Goal: Information Seeking & Learning: Learn about a topic

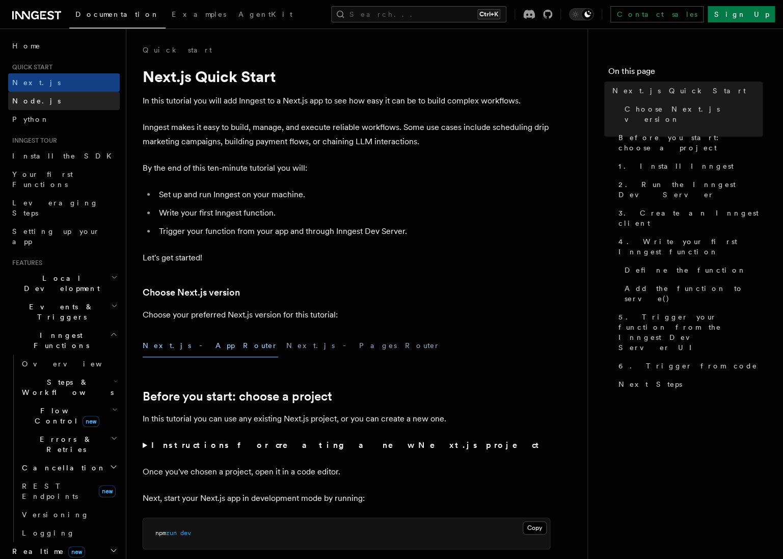
click at [44, 102] on link "Node.js" at bounding box center [64, 101] width 112 height 18
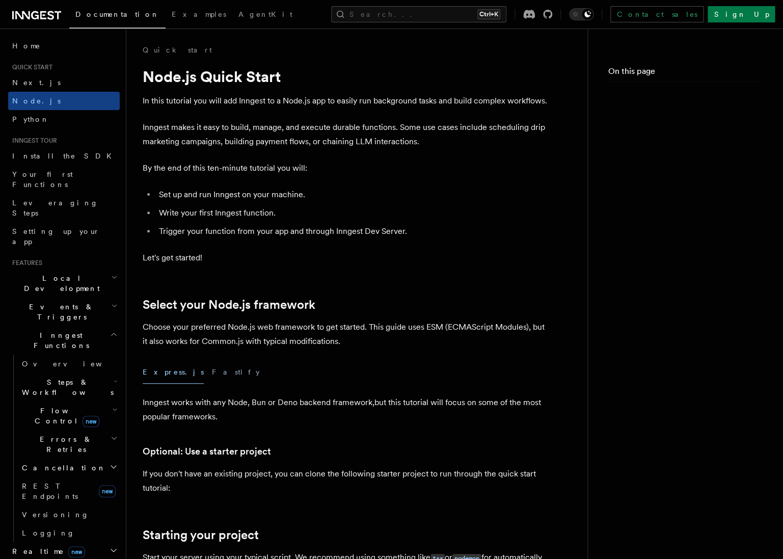
click at [32, 121] on span "Python" at bounding box center [30, 119] width 37 height 8
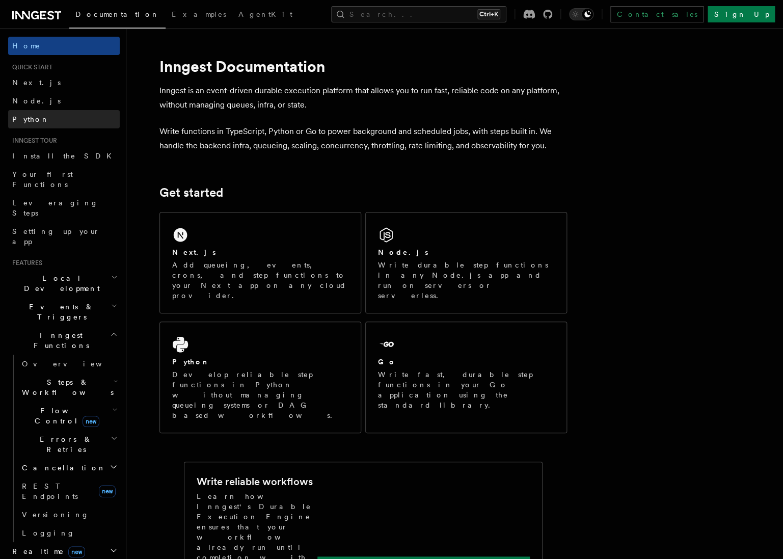
click at [34, 116] on span "Python" at bounding box center [30, 119] width 37 height 8
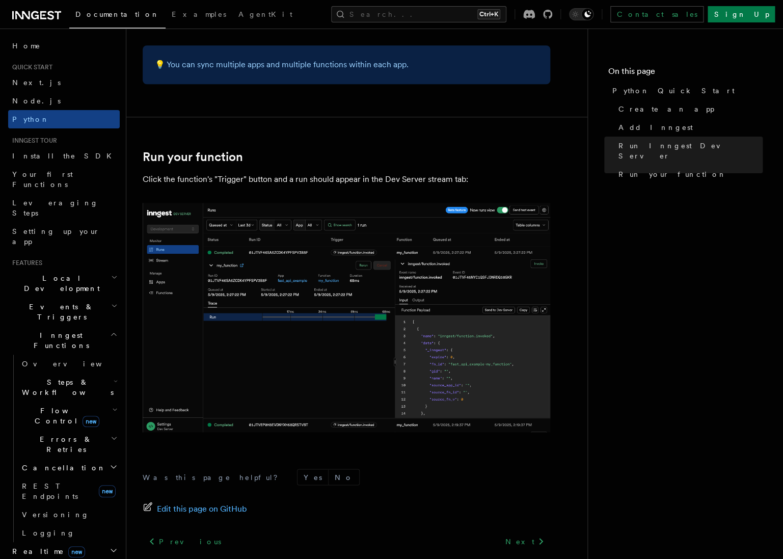
scroll to position [2017, 0]
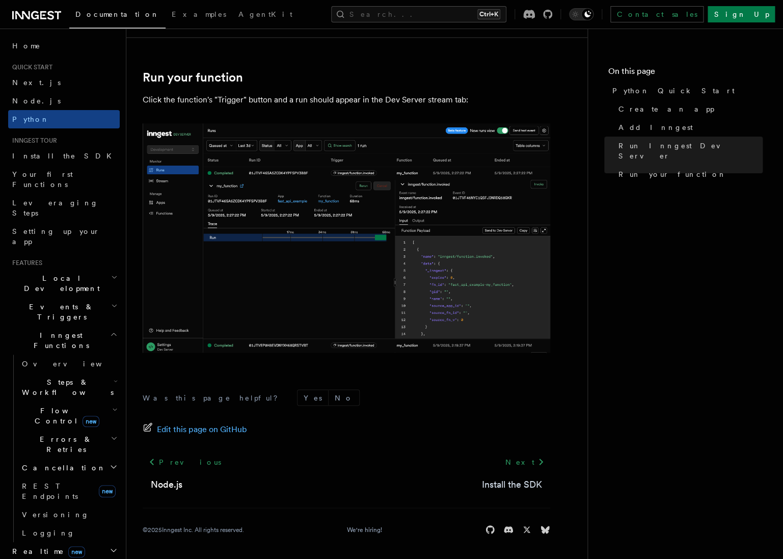
click at [505, 481] on link "Install the SDK" at bounding box center [512, 484] width 60 height 14
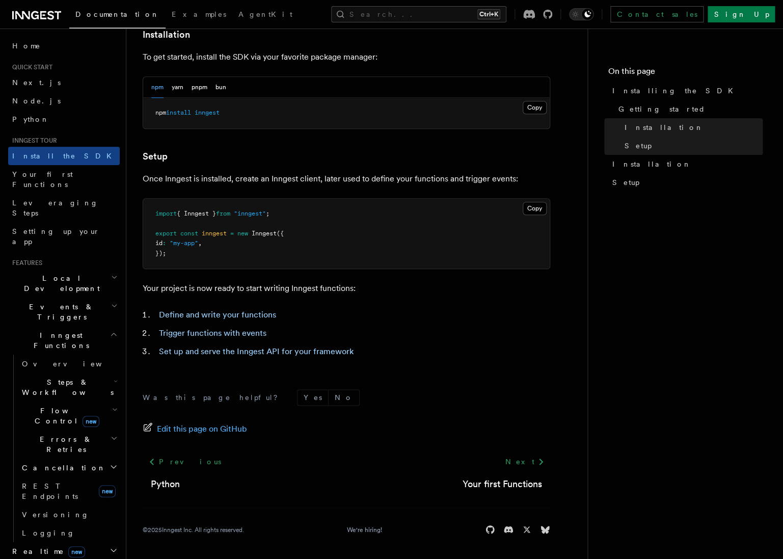
scroll to position [277, 0]
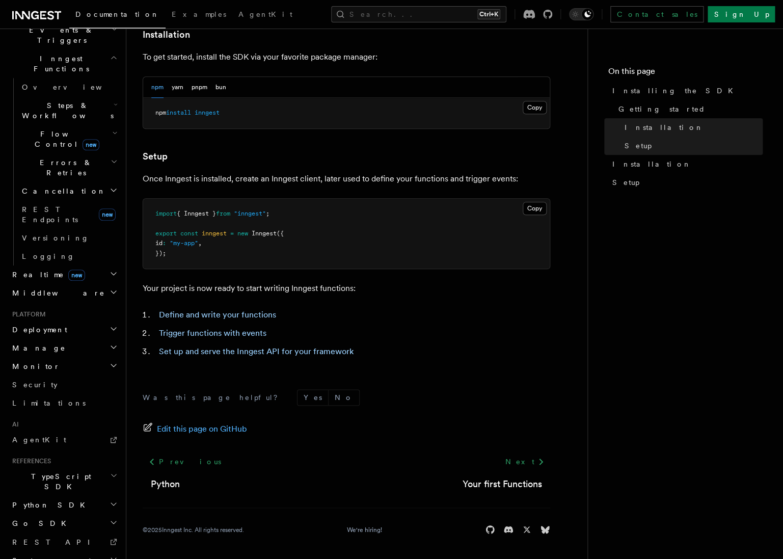
click at [80, 496] on h2 "Python SDK" at bounding box center [64, 505] width 112 height 18
click at [52, 519] on span "Introduction" at bounding box center [58, 523] width 73 height 8
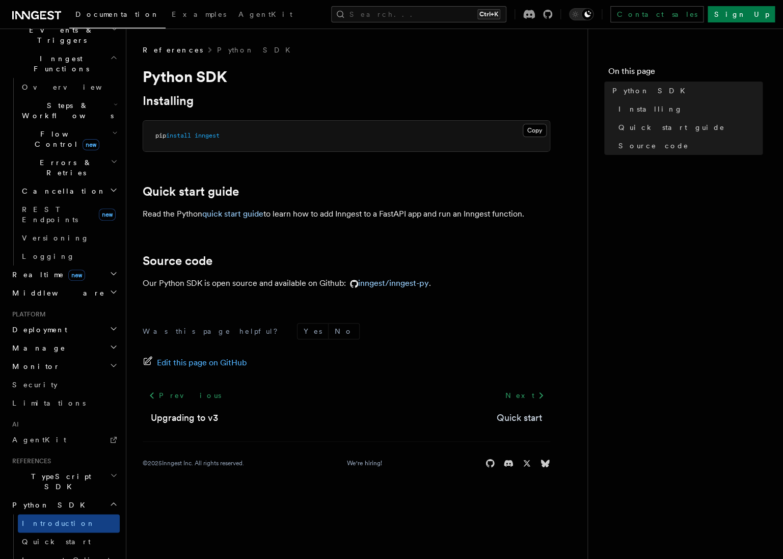
click at [517, 418] on link "Quick start" at bounding box center [519, 418] width 45 height 14
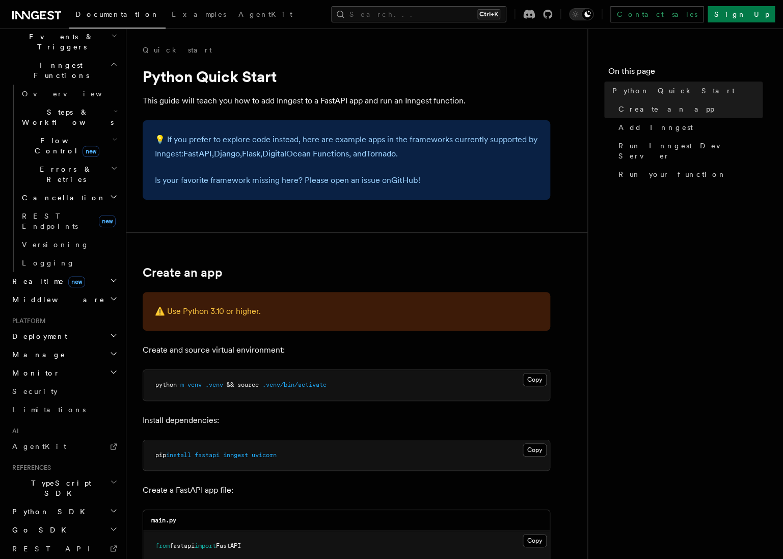
scroll to position [277, 0]
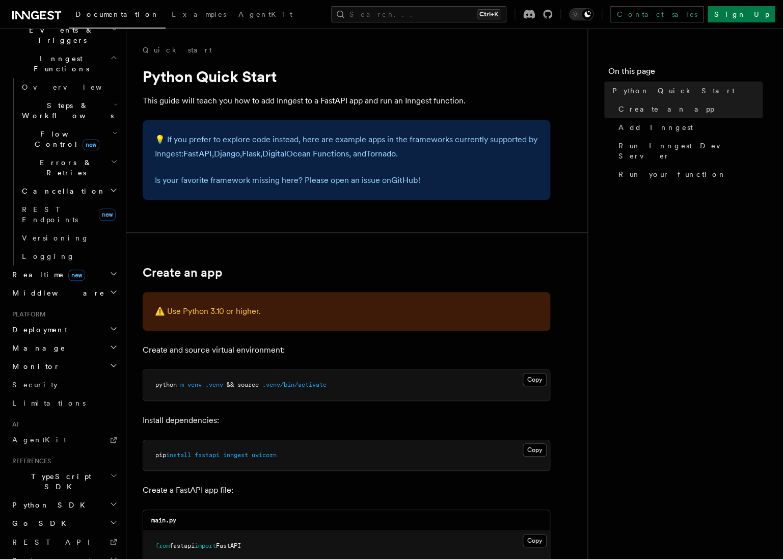
click at [61, 496] on h2 "Python SDK" at bounding box center [64, 505] width 112 height 18
click at [51, 556] on span "Inngest Client" at bounding box center [66, 560] width 88 height 8
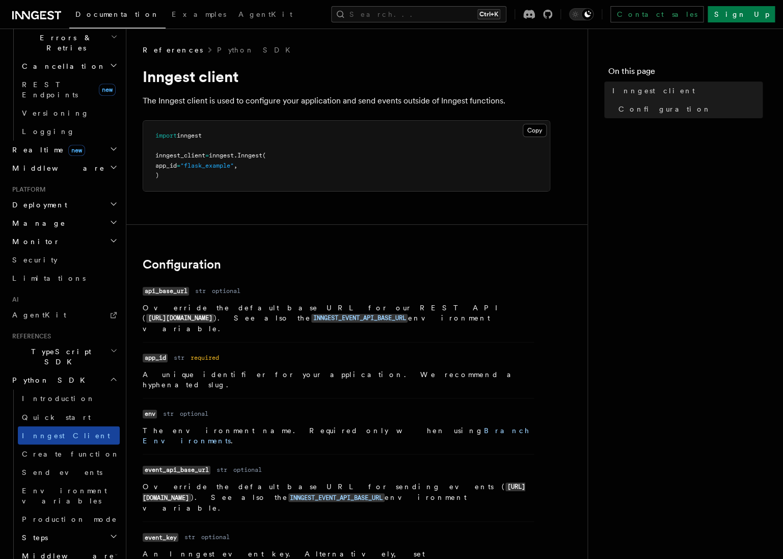
scroll to position [405, 0]
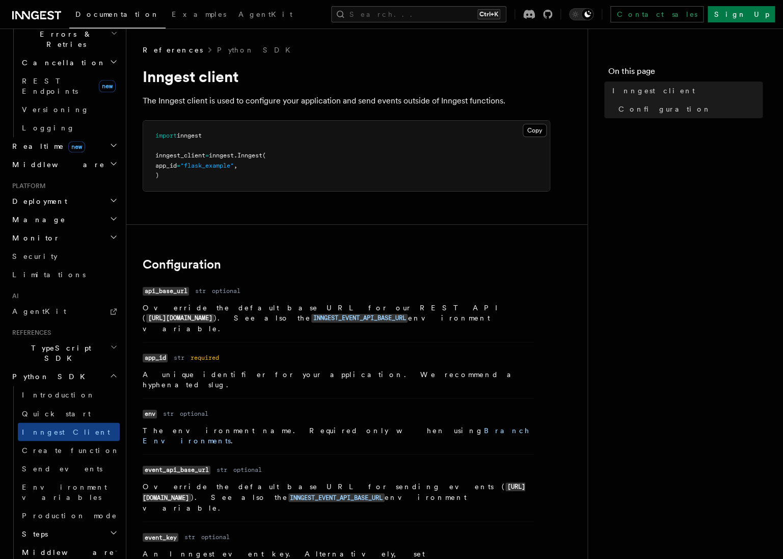
click at [61, 524] on h2 "Steps" at bounding box center [69, 533] width 102 height 18
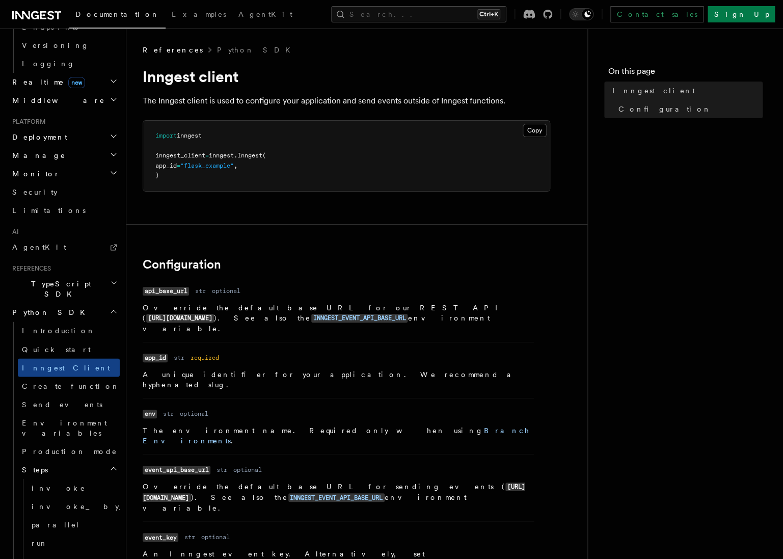
scroll to position [471, 0]
click at [45, 440] on link "Production mode" at bounding box center [69, 449] width 102 height 18
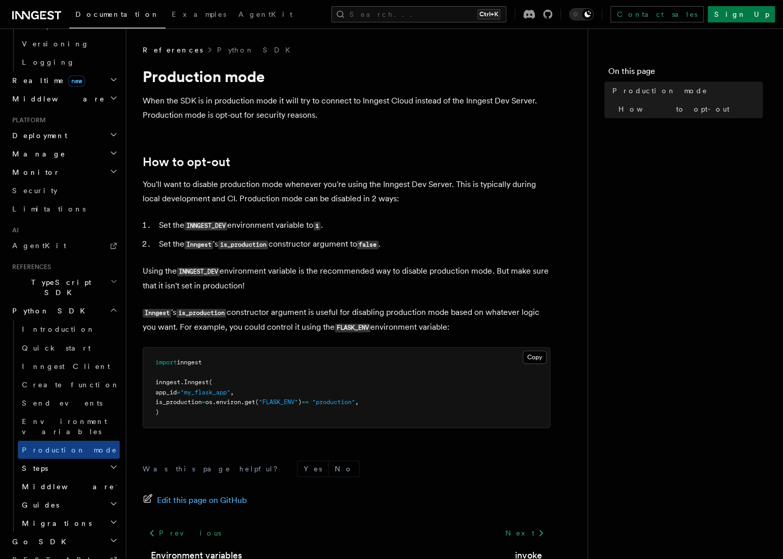
click at [56, 458] on h2 "Steps" at bounding box center [69, 467] width 102 height 18
click at [425, 17] on button "Search... Ctrl+K" at bounding box center [418, 14] width 175 height 16
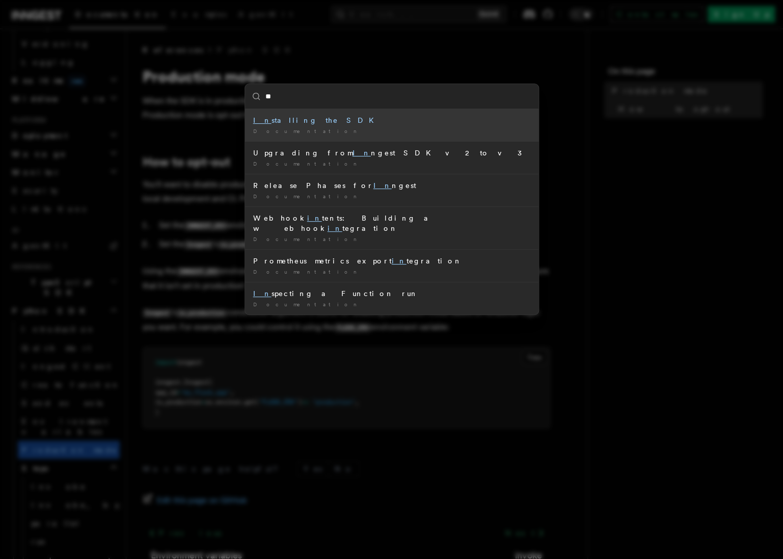
type input "**"
click at [588, 145] on div "** In stalling the SDK Documentation / Upgrading from In ngest SDK v2 to v3 Doc…" at bounding box center [391, 279] width 783 height 559
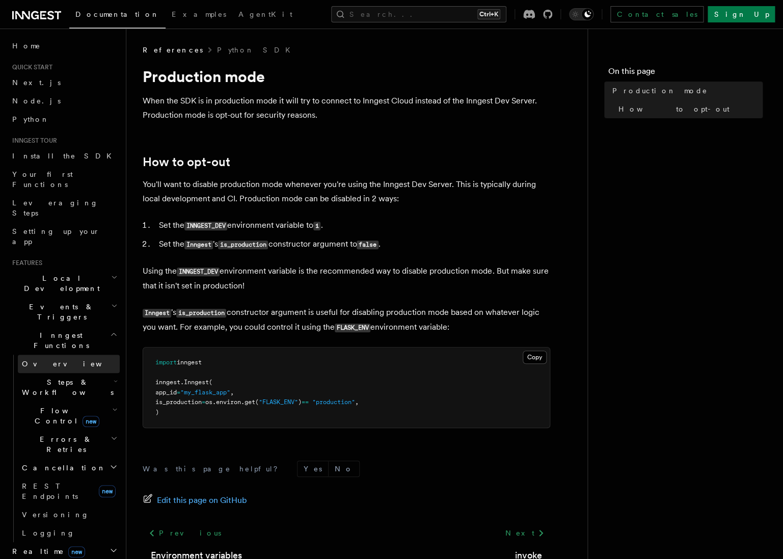
click at [42, 355] on link "Overview" at bounding box center [69, 364] width 102 height 18
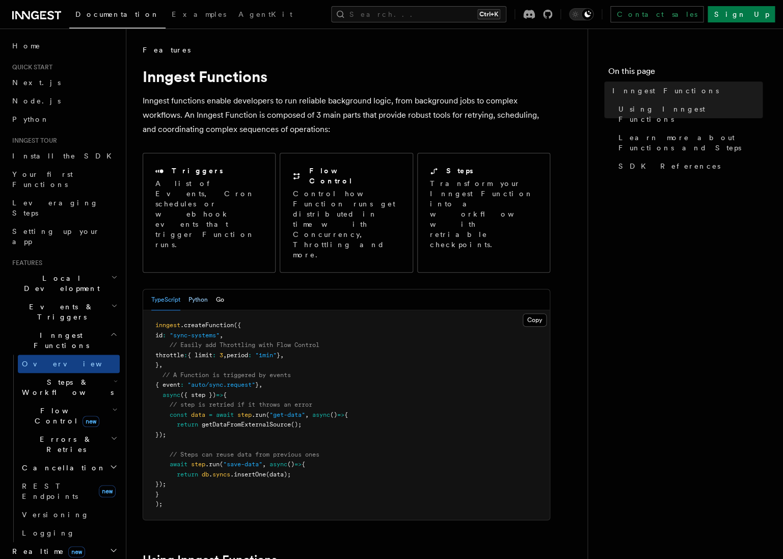
scroll to position [657, 0]
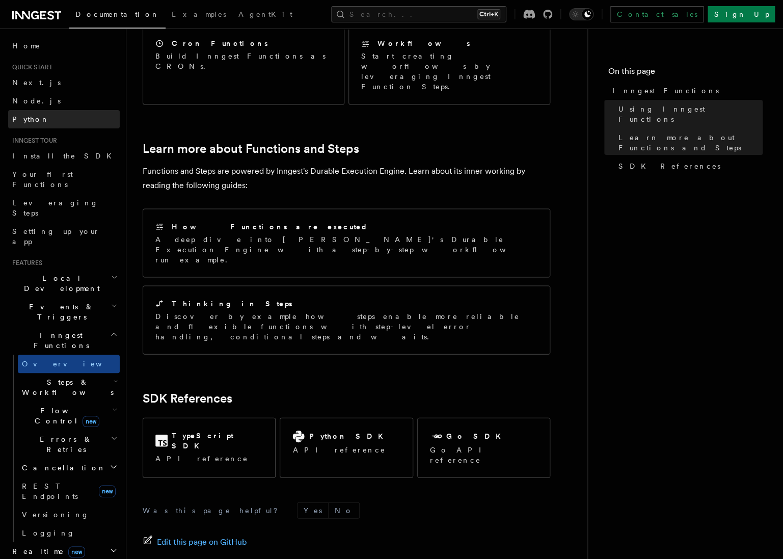
click at [26, 116] on span "Python" at bounding box center [30, 119] width 37 height 8
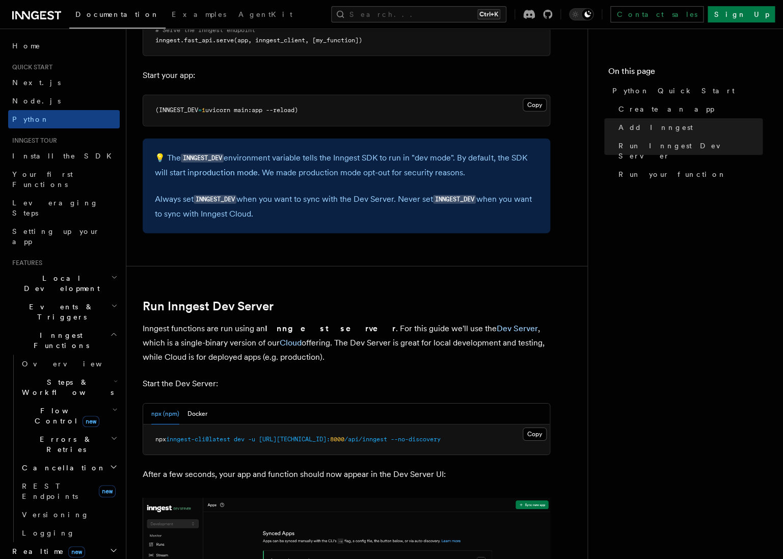
scroll to position [980, 0]
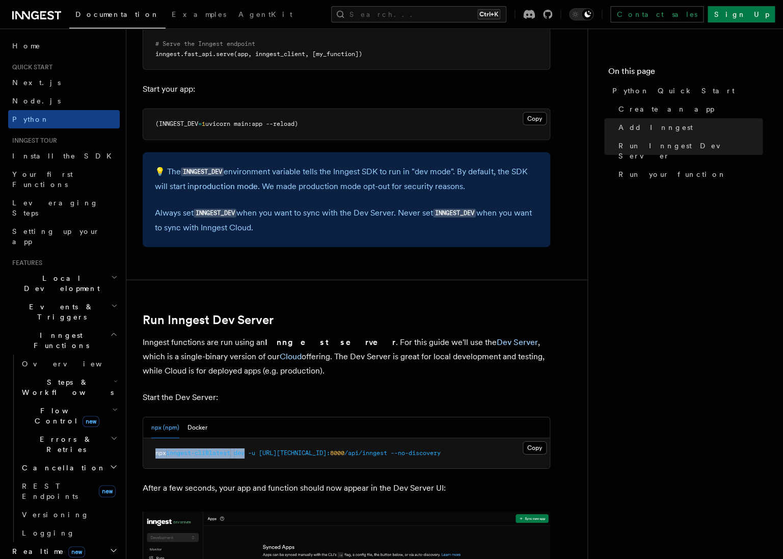
drag, startPoint x: 149, startPoint y: 453, endPoint x: 253, endPoint y: 451, distance: 103.4
click at [253, 451] on pre "npx inngest-cli@latest dev -u http://127.0.0.1: 8000 /api/inngest --no-discovery" at bounding box center [346, 453] width 406 height 31
